Goal: Find contact information: Find contact information

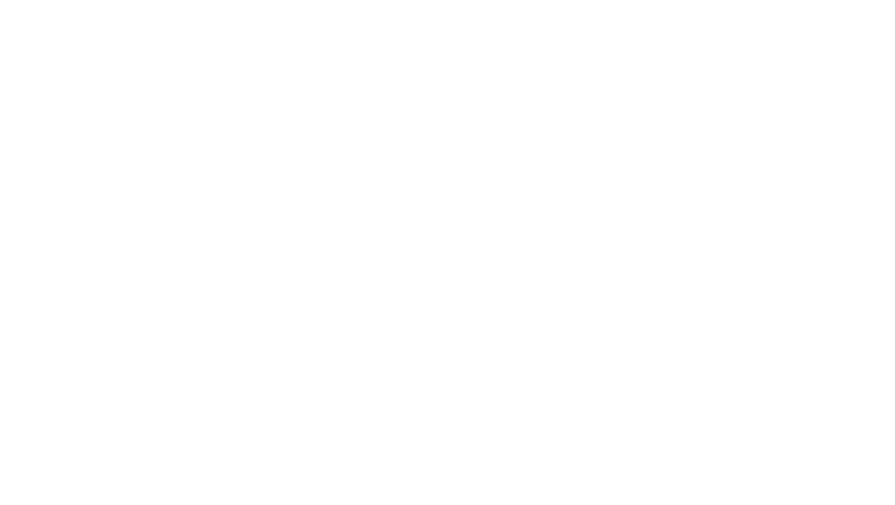
select select
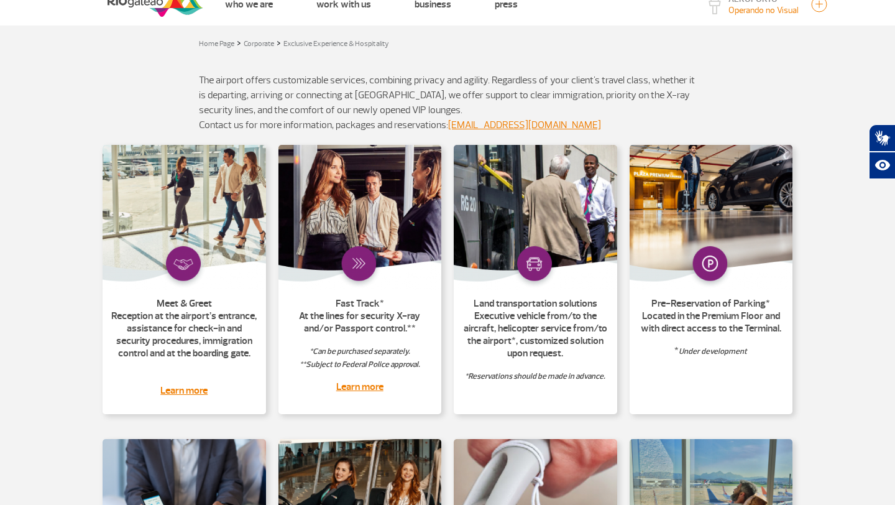
scroll to position [41, 0]
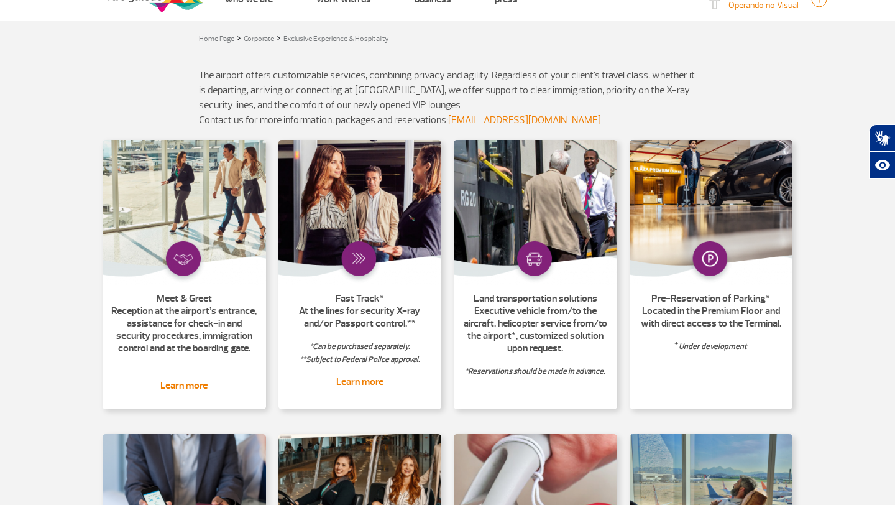
click at [175, 385] on link "Learn more" at bounding box center [183, 385] width 47 height 12
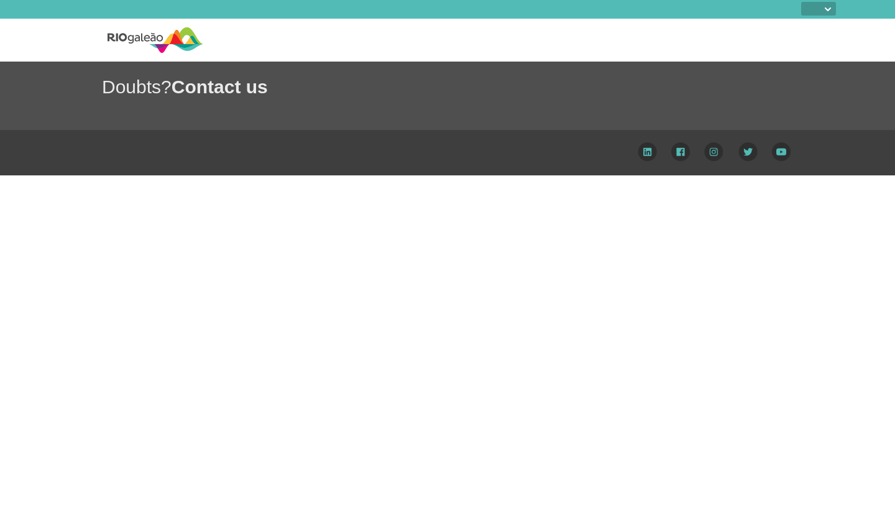
select select
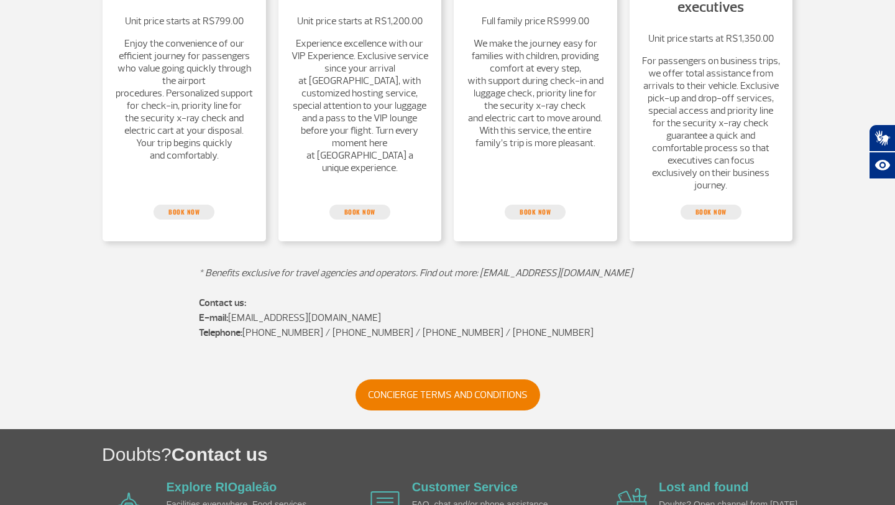
scroll to position [440, 0]
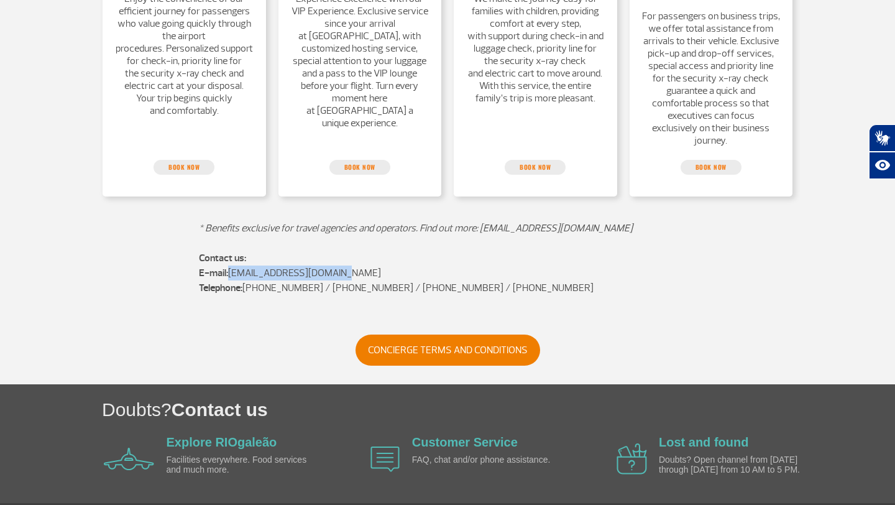
drag, startPoint x: 352, startPoint y: 273, endPoint x: 231, endPoint y: 272, distance: 121.2
click at [230, 272] on p "Contact us: E-mail: [EMAIL_ADDRESS][DOMAIN_NAME] Telephone: [PHONE_NUMBER] / [P…" at bounding box center [447, 273] width 497 height 45
copy p "[EMAIL_ADDRESS][DOMAIN_NAME]"
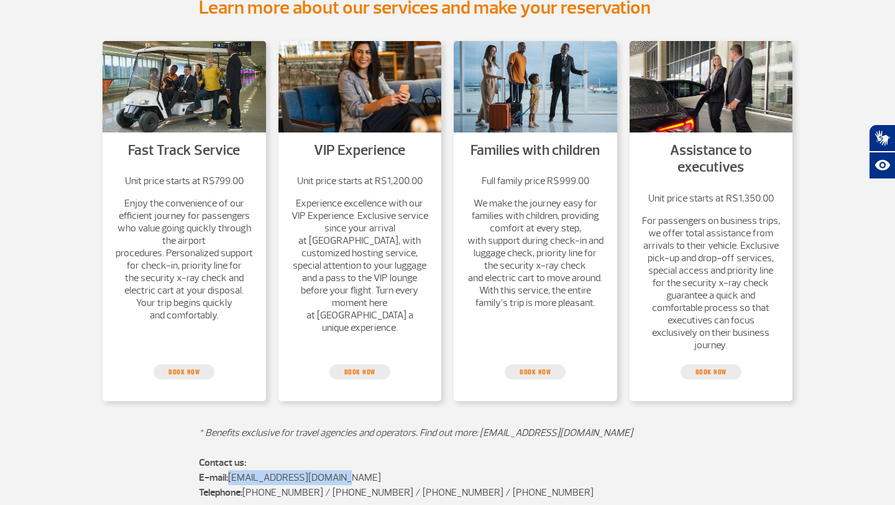
scroll to position [224, 0]
